Goal: Navigation & Orientation: Go to known website

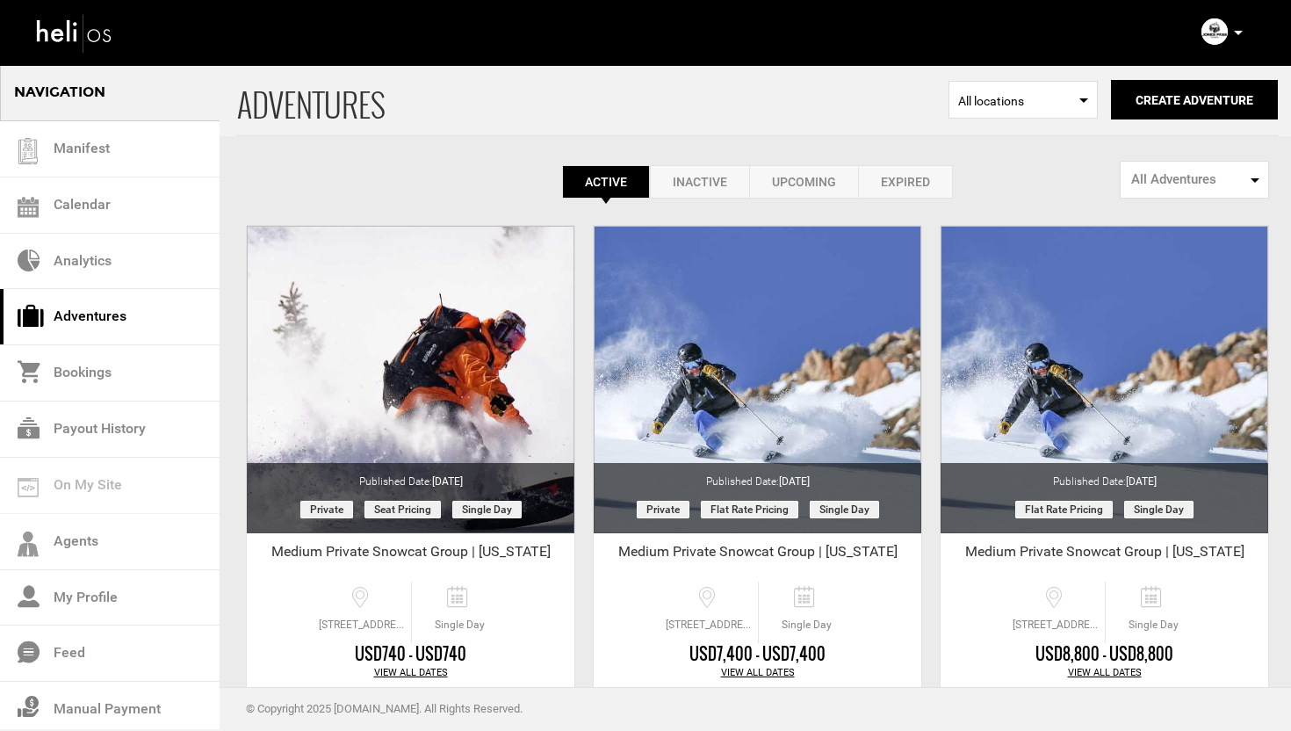
click at [1237, 31] on icon at bounding box center [1238, 33] width 9 height 4
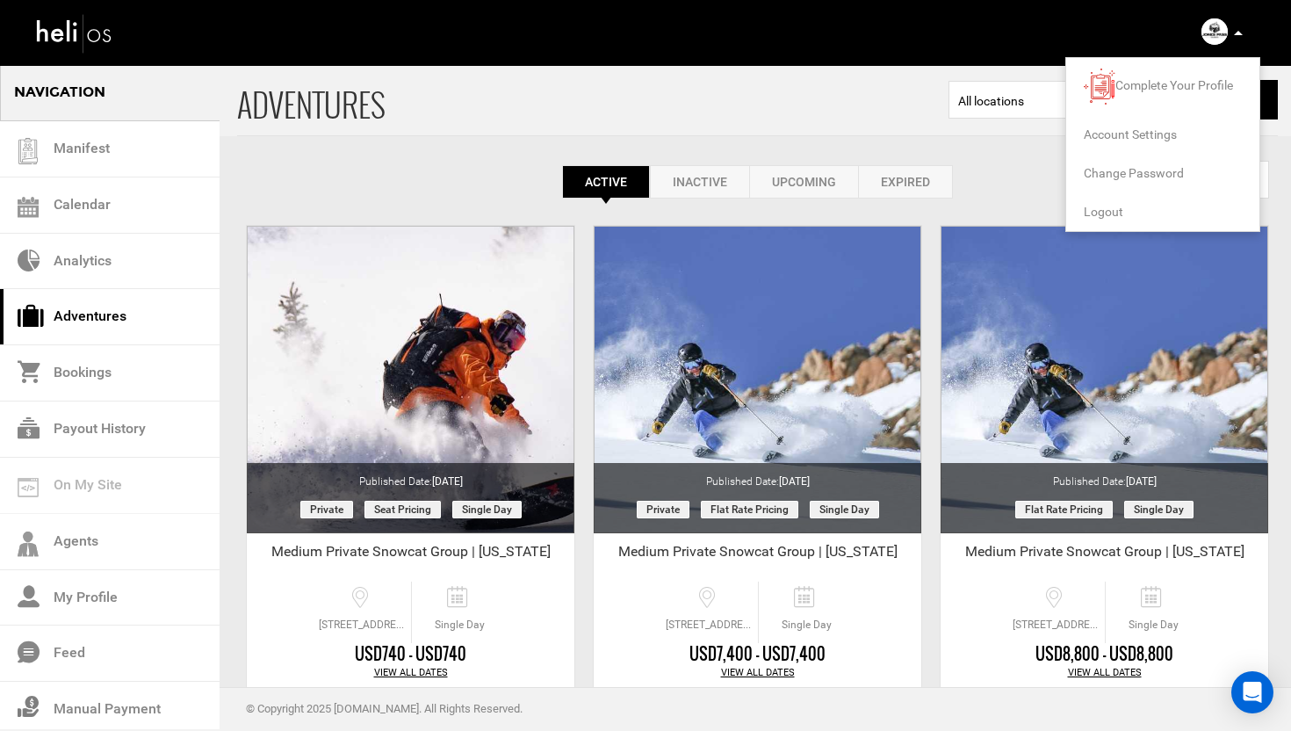
click at [1106, 209] on span "Logout" at bounding box center [1103, 212] width 40 height 14
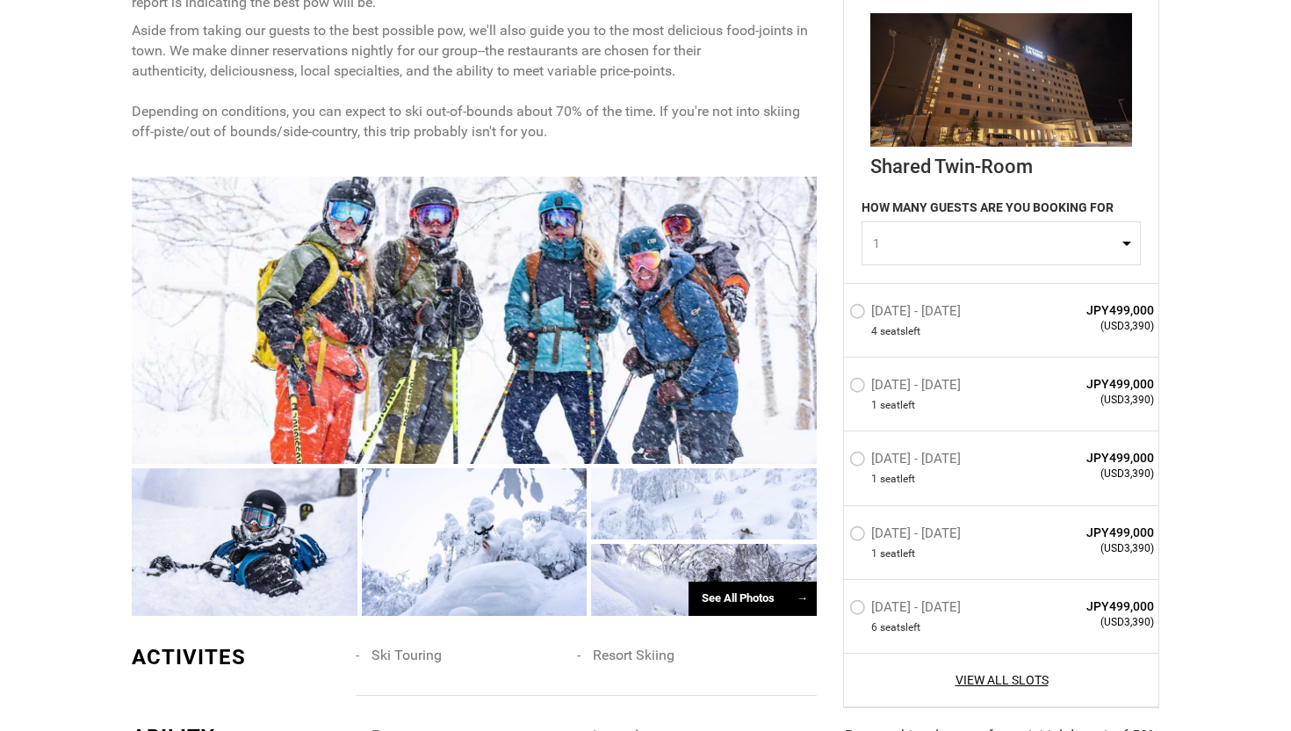
scroll to position [1055, 0]
